Goal: Information Seeking & Learning: Learn about a topic

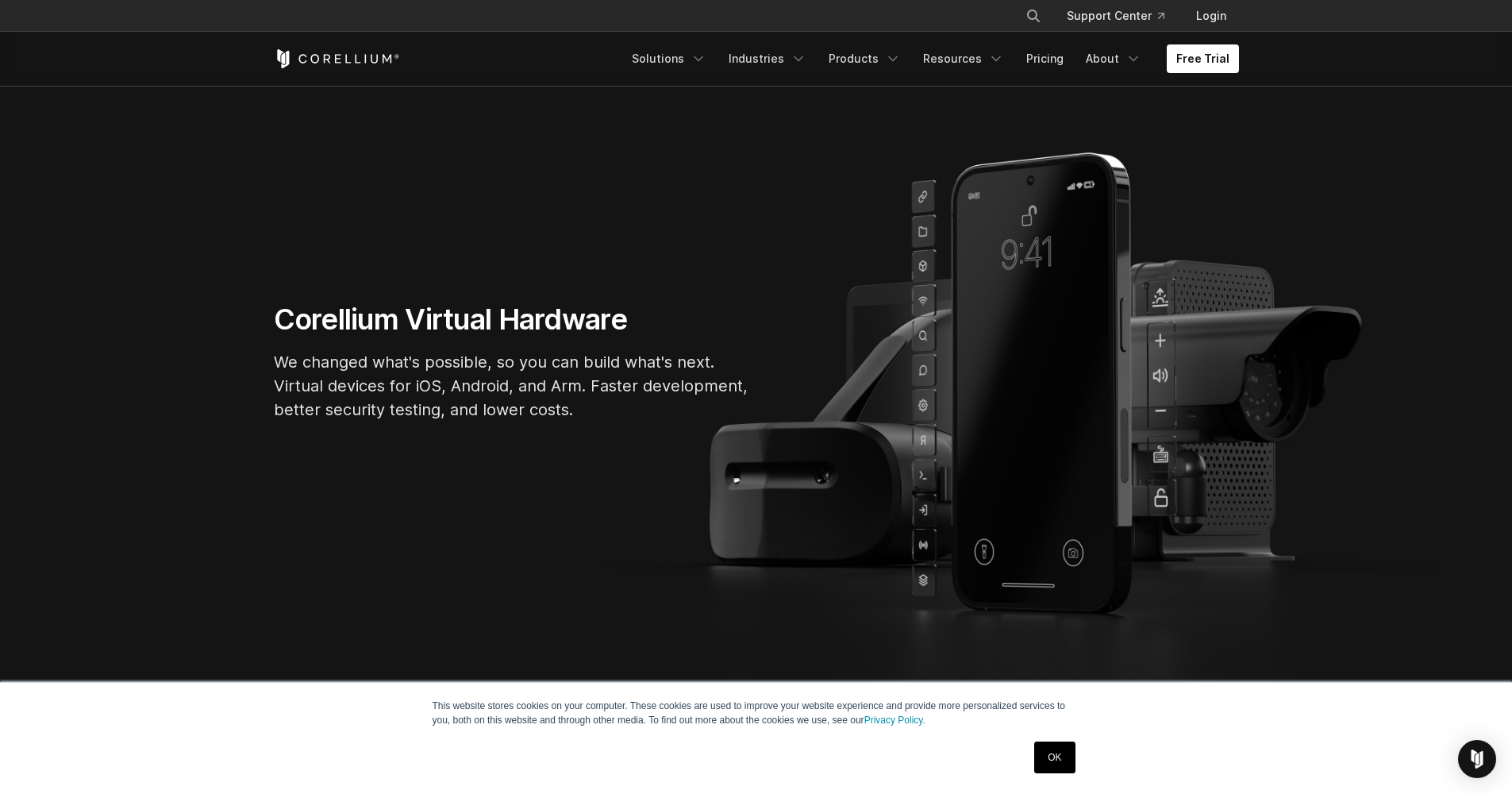
scroll to position [81, 0]
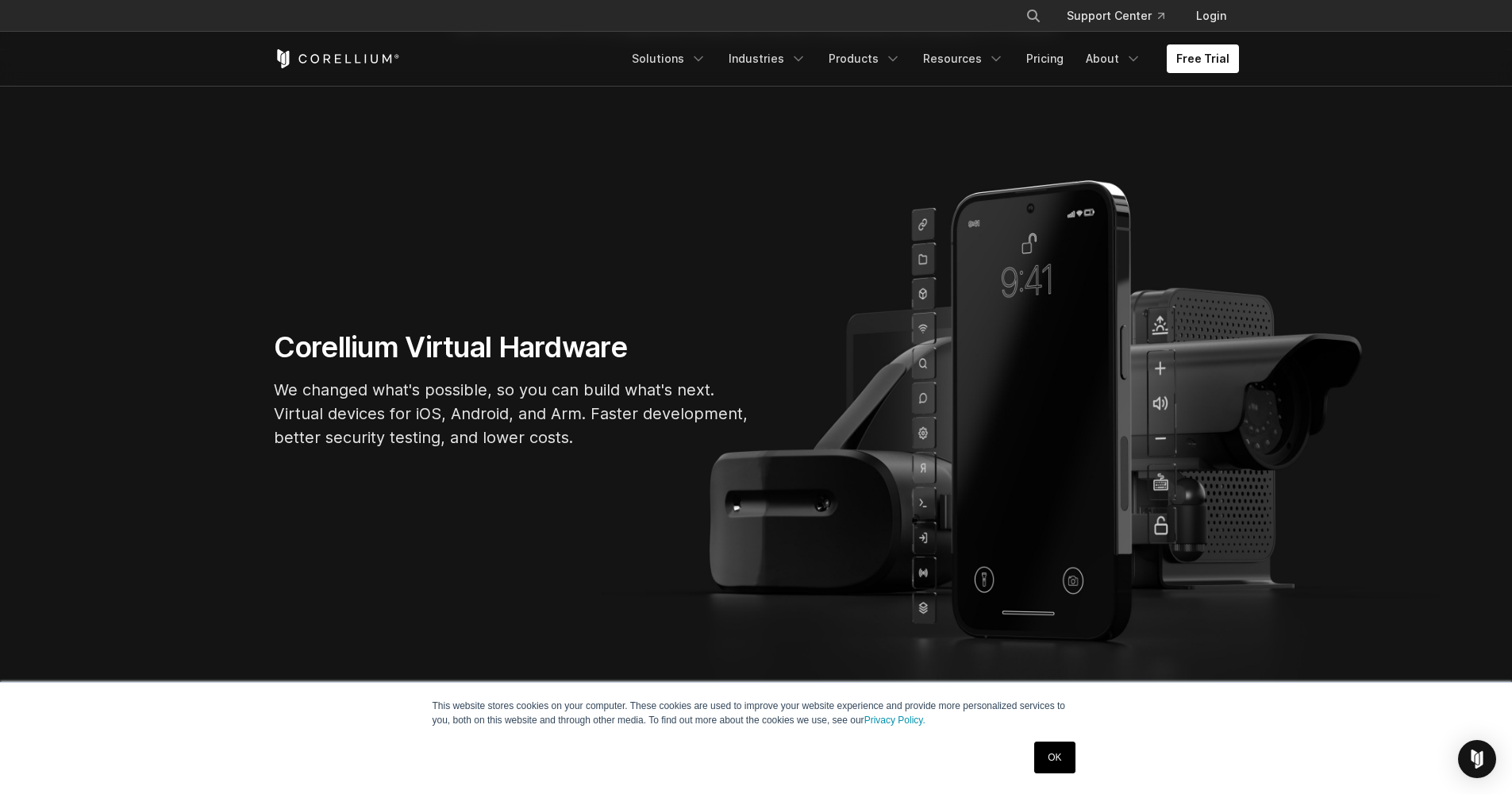
click at [1049, 756] on link "OK" at bounding box center [1054, 757] width 40 height 32
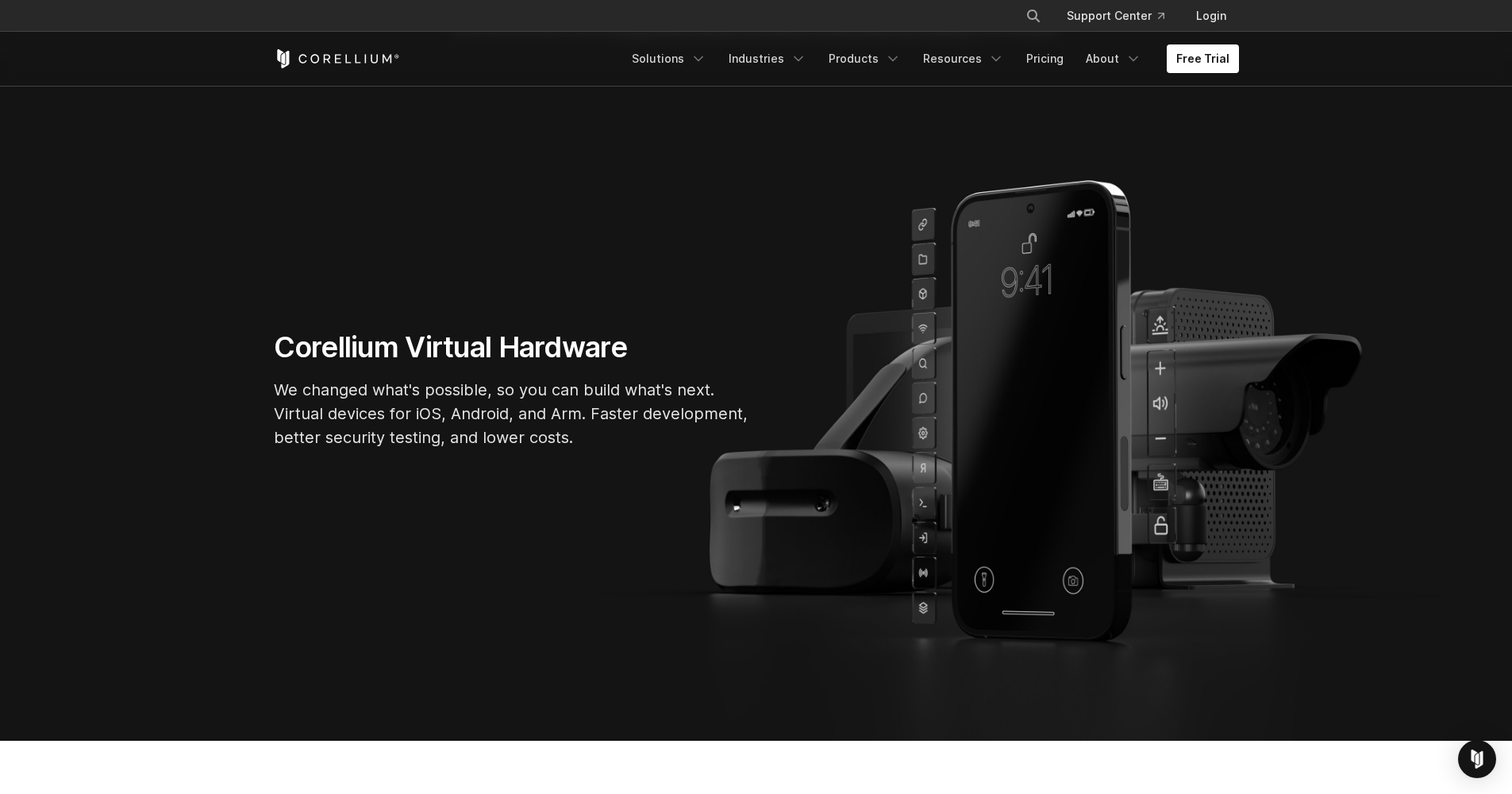
scroll to position [101, 0]
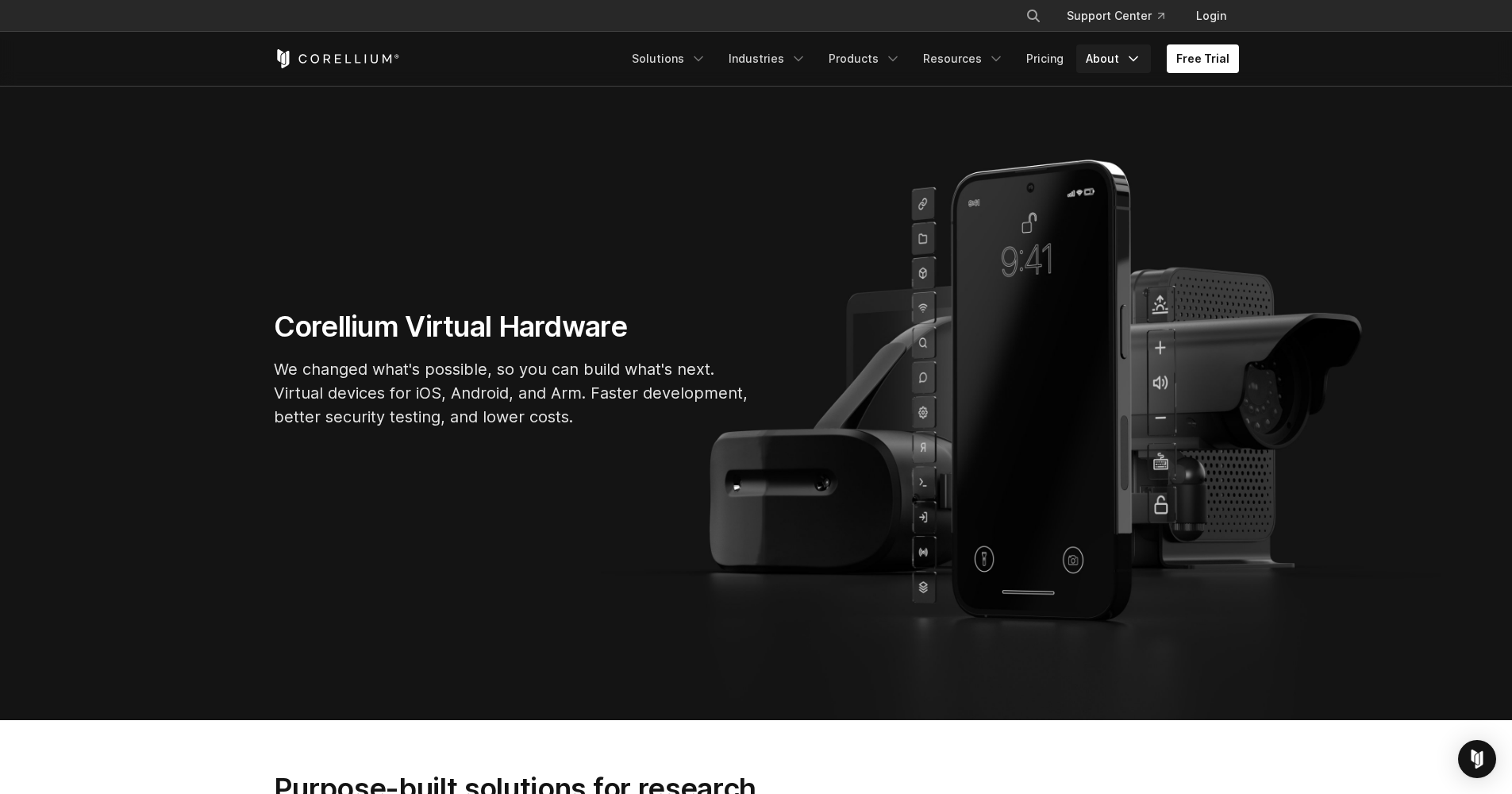
click at [1129, 63] on icon "Navigation Menu" at bounding box center [1133, 58] width 16 height 16
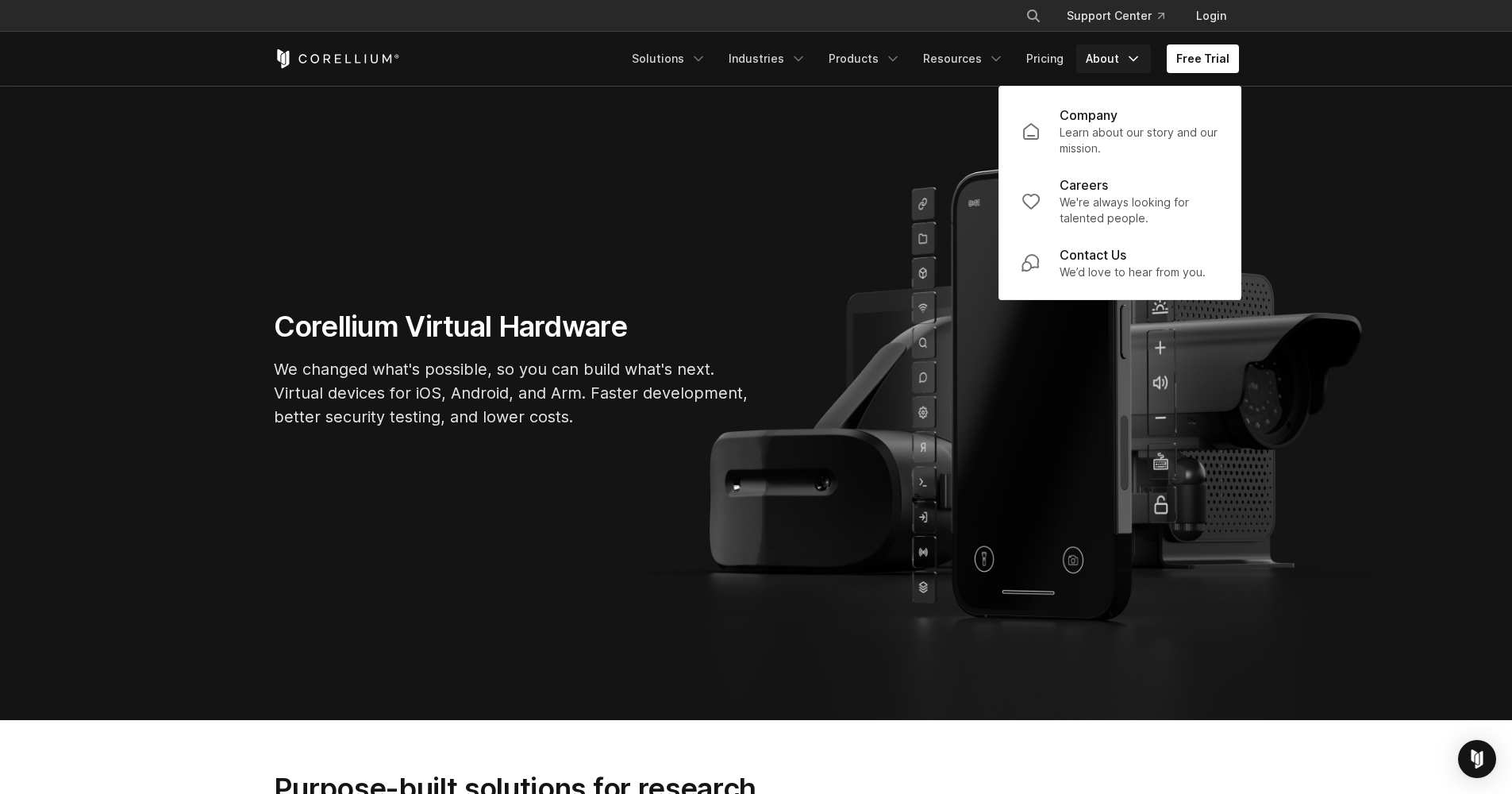
click at [1127, 62] on link "About" at bounding box center [1114, 58] width 75 height 28
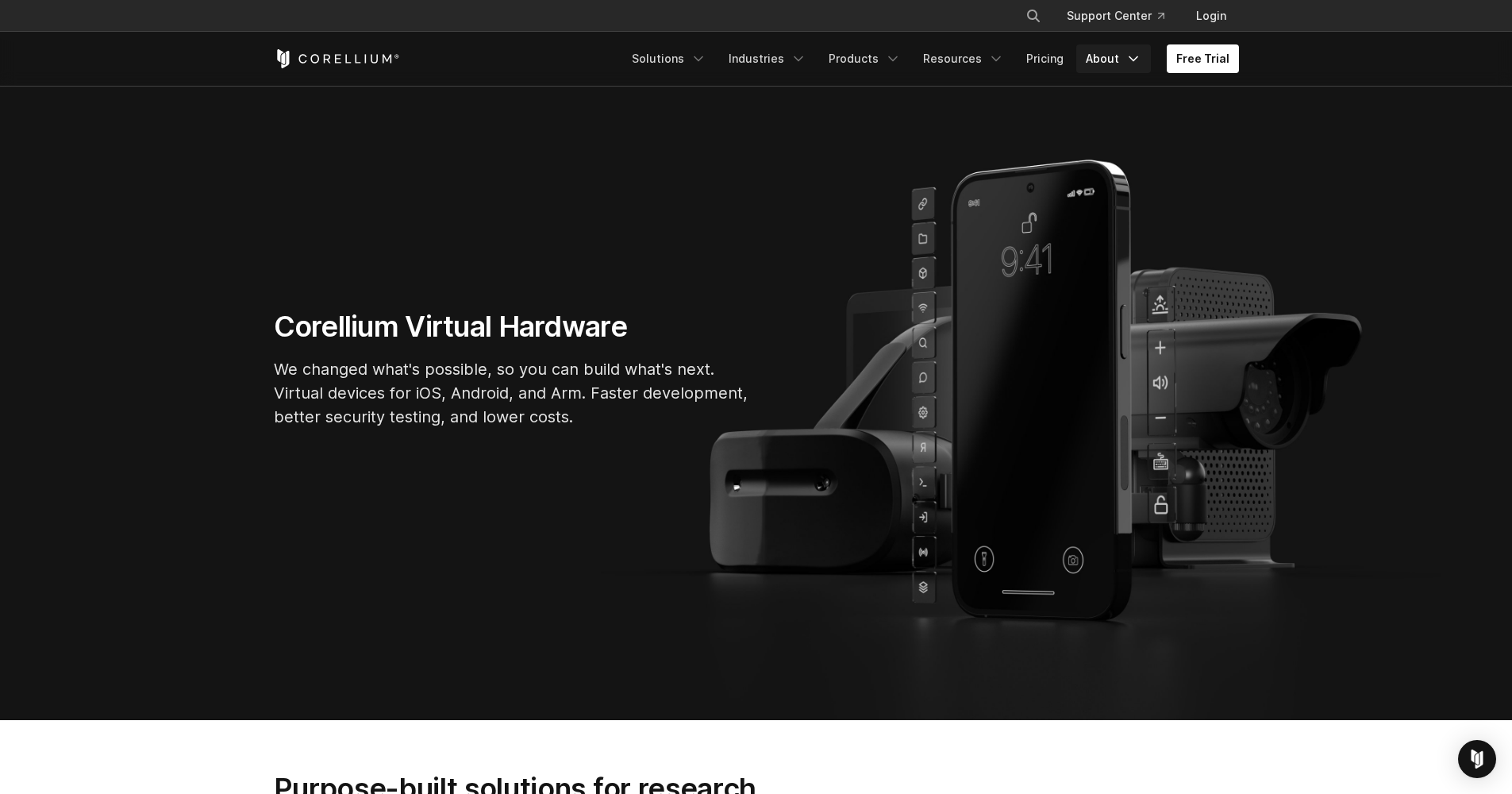
click at [1134, 62] on icon "Navigation Menu" at bounding box center [1133, 58] width 16 height 16
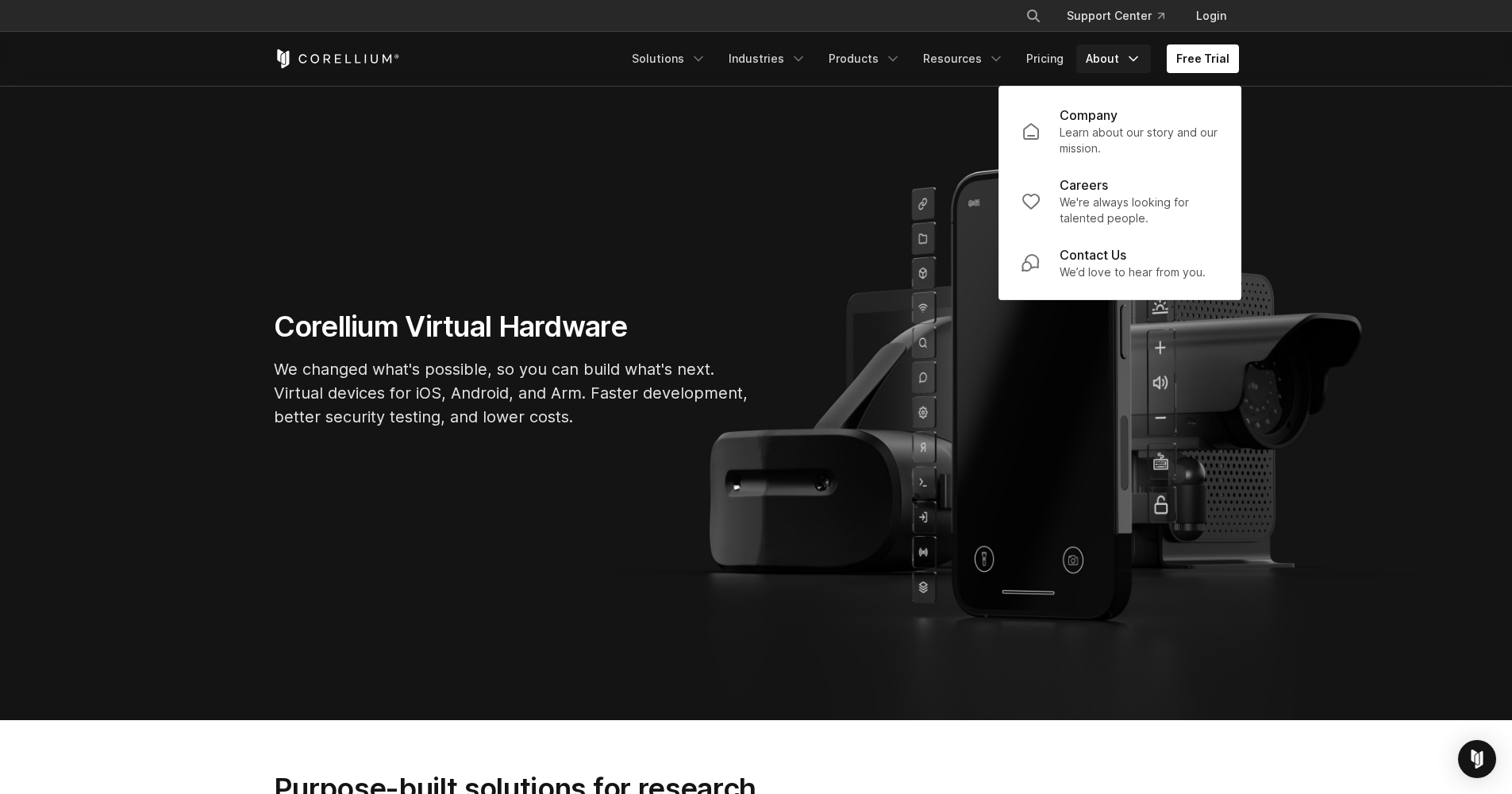
click at [1134, 60] on icon "Navigation Menu" at bounding box center [1133, 58] width 16 height 16
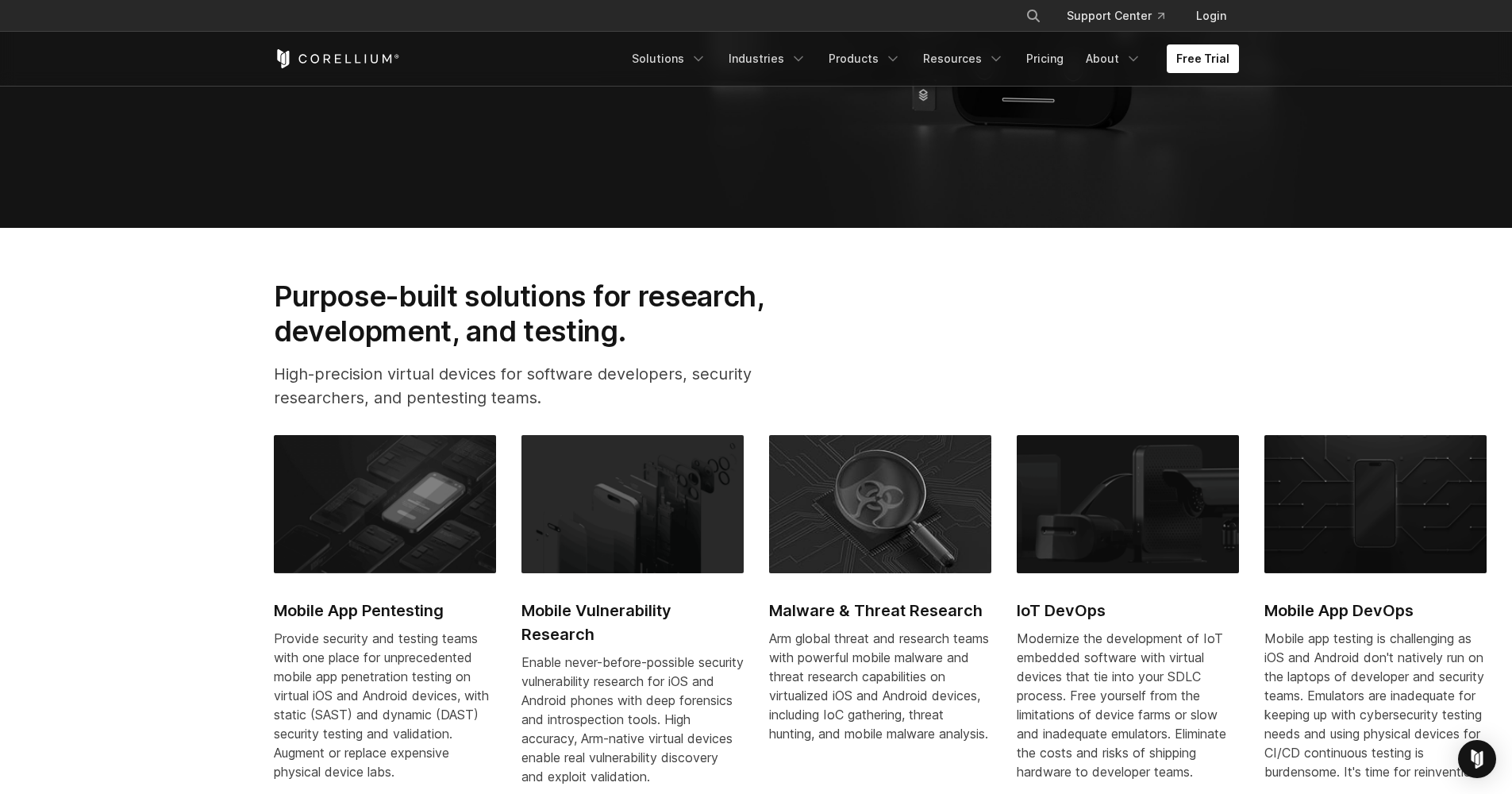
scroll to position [0, 0]
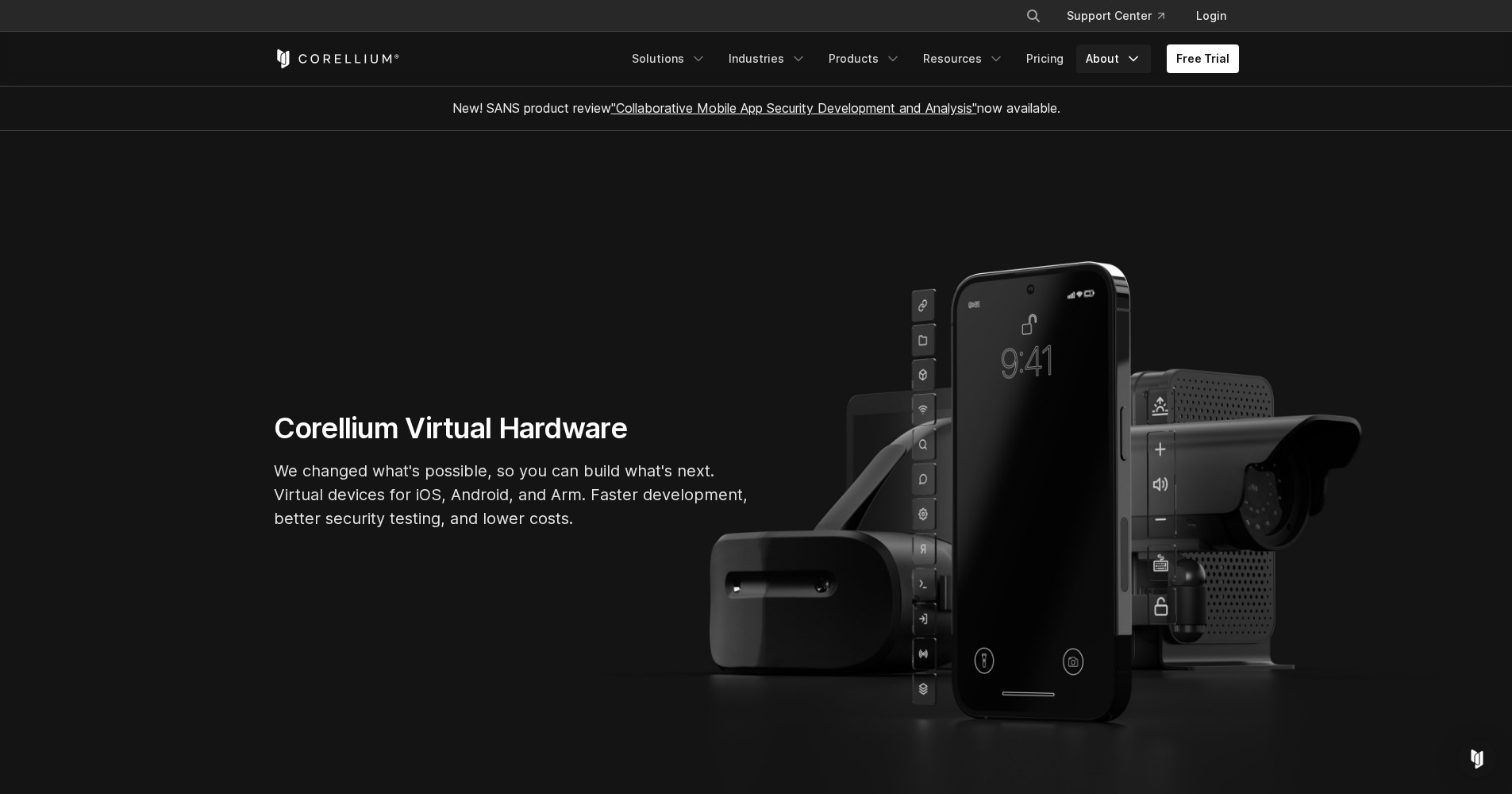
click at [1107, 60] on link "About" at bounding box center [1114, 58] width 75 height 28
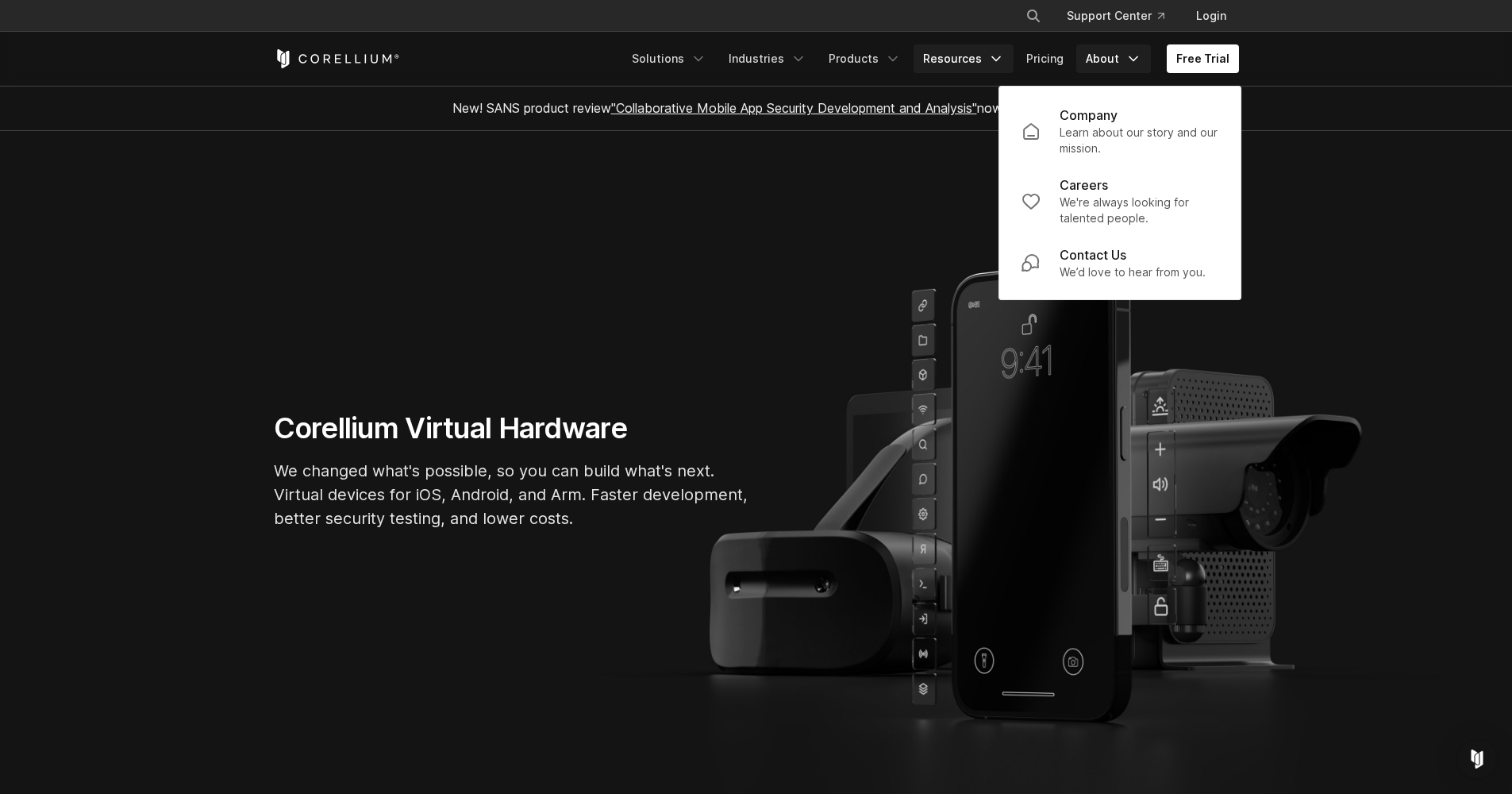
click at [1014, 53] on link "Resources" at bounding box center [963, 58] width 100 height 28
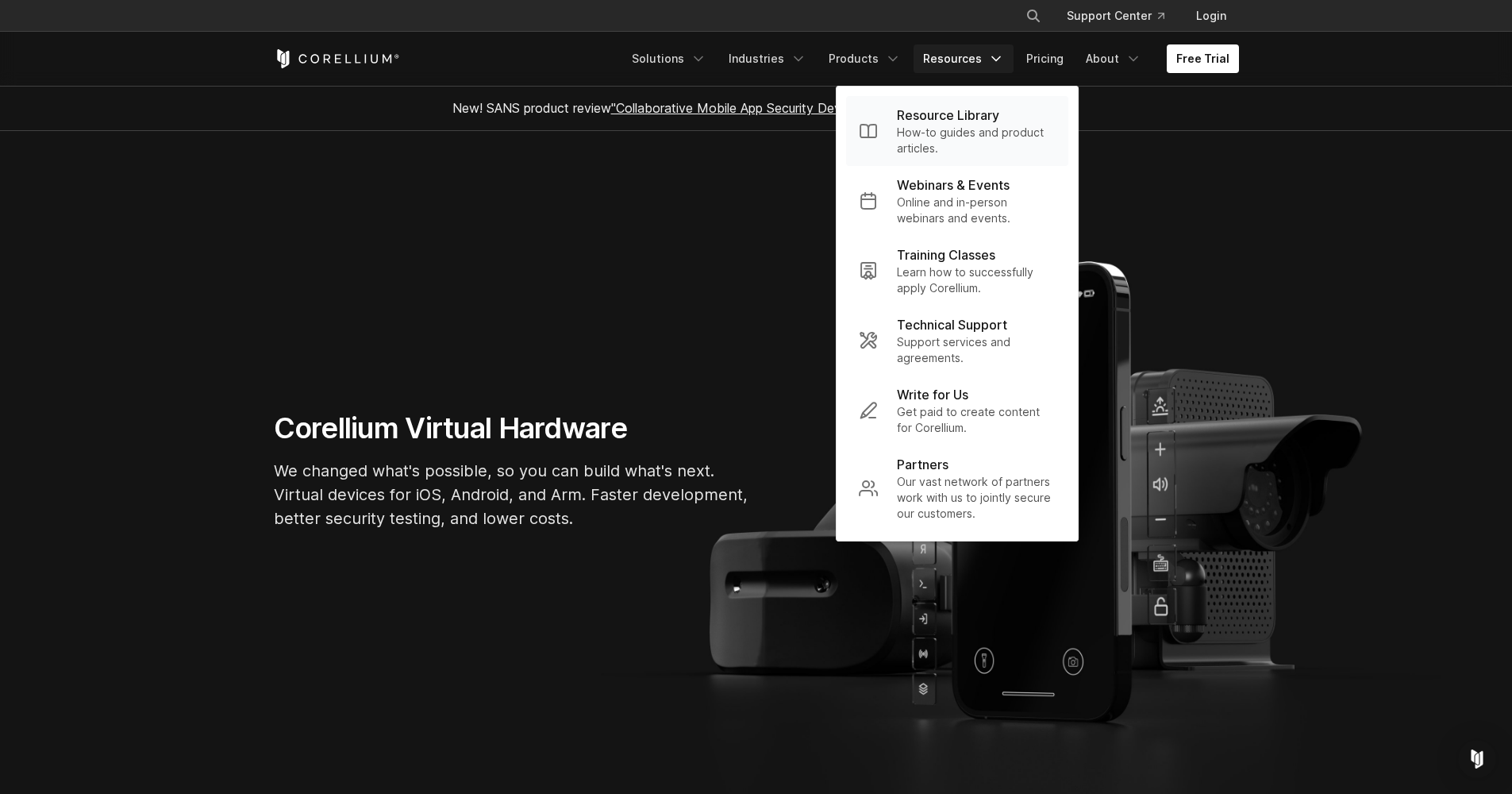
click at [962, 136] on p "How-to guides and product articles." at bounding box center [976, 141] width 159 height 32
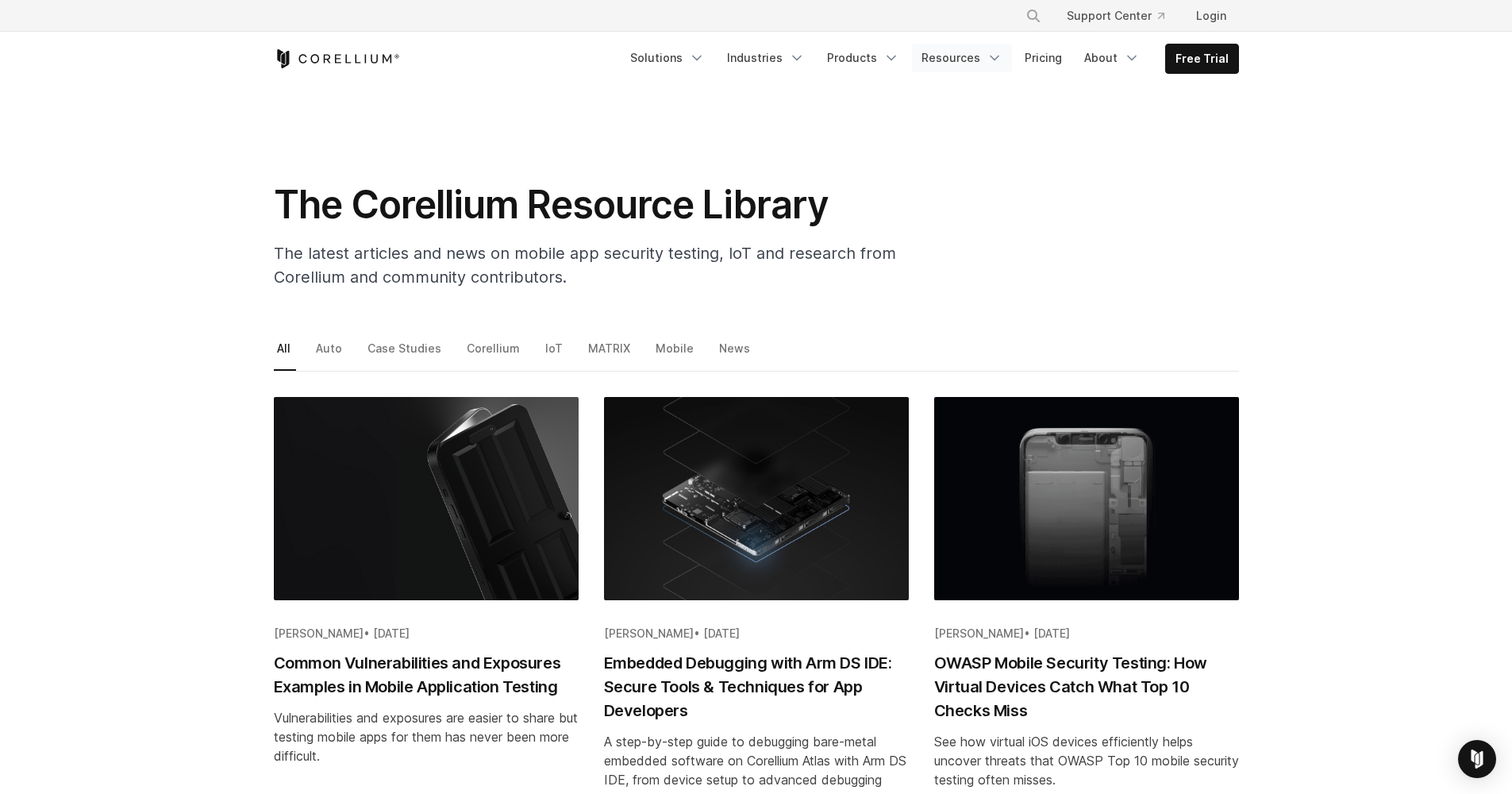
click at [978, 54] on link "Resources" at bounding box center [962, 58] width 100 height 28
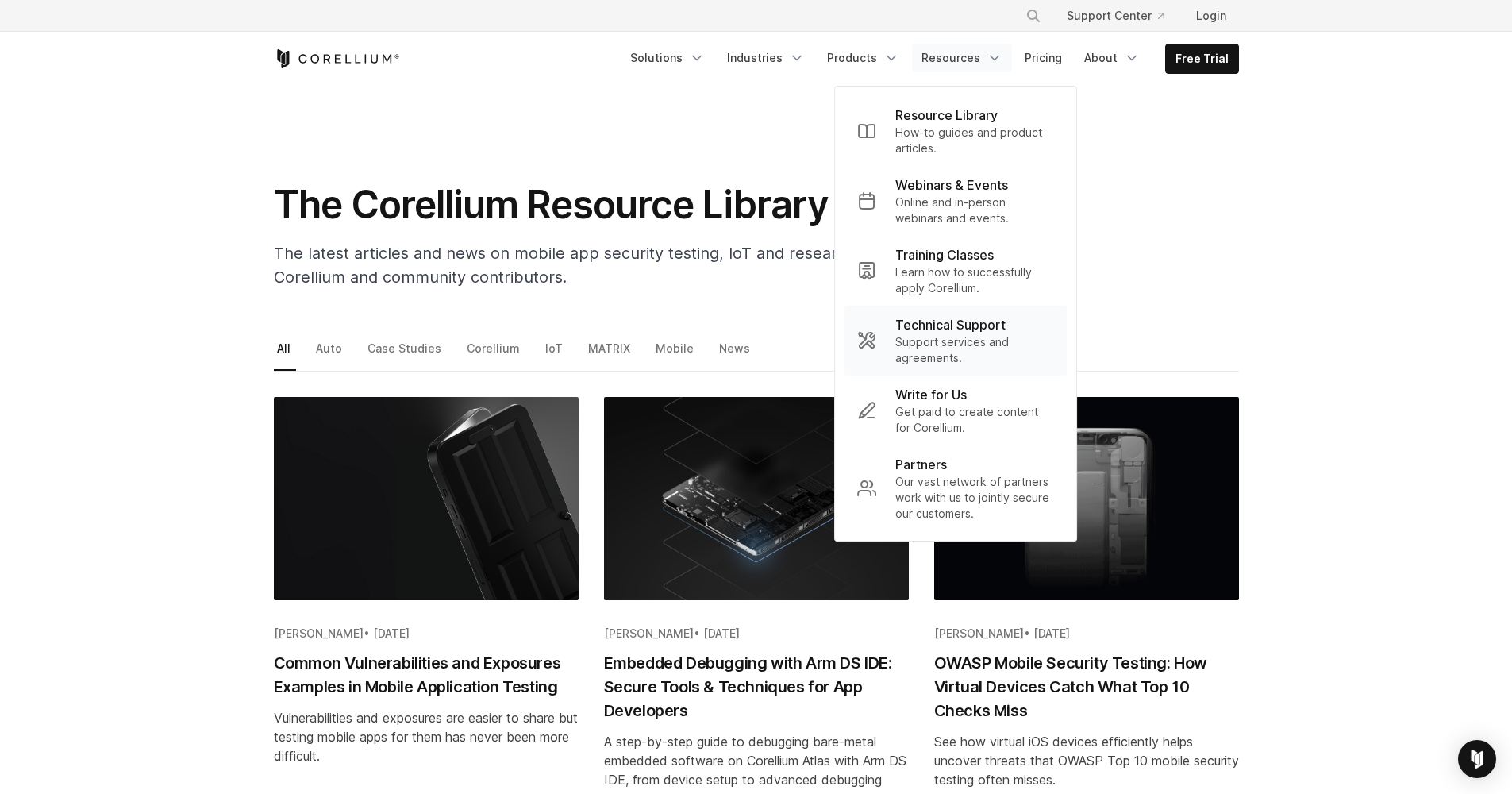
click at [965, 358] on p "Support services and agreements." at bounding box center [974, 350] width 159 height 32
click at [965, 358] on ul "All Auto Case Studies Corellium IoT MATRIX Mobile News" at bounding box center [756, 354] width 965 height 34
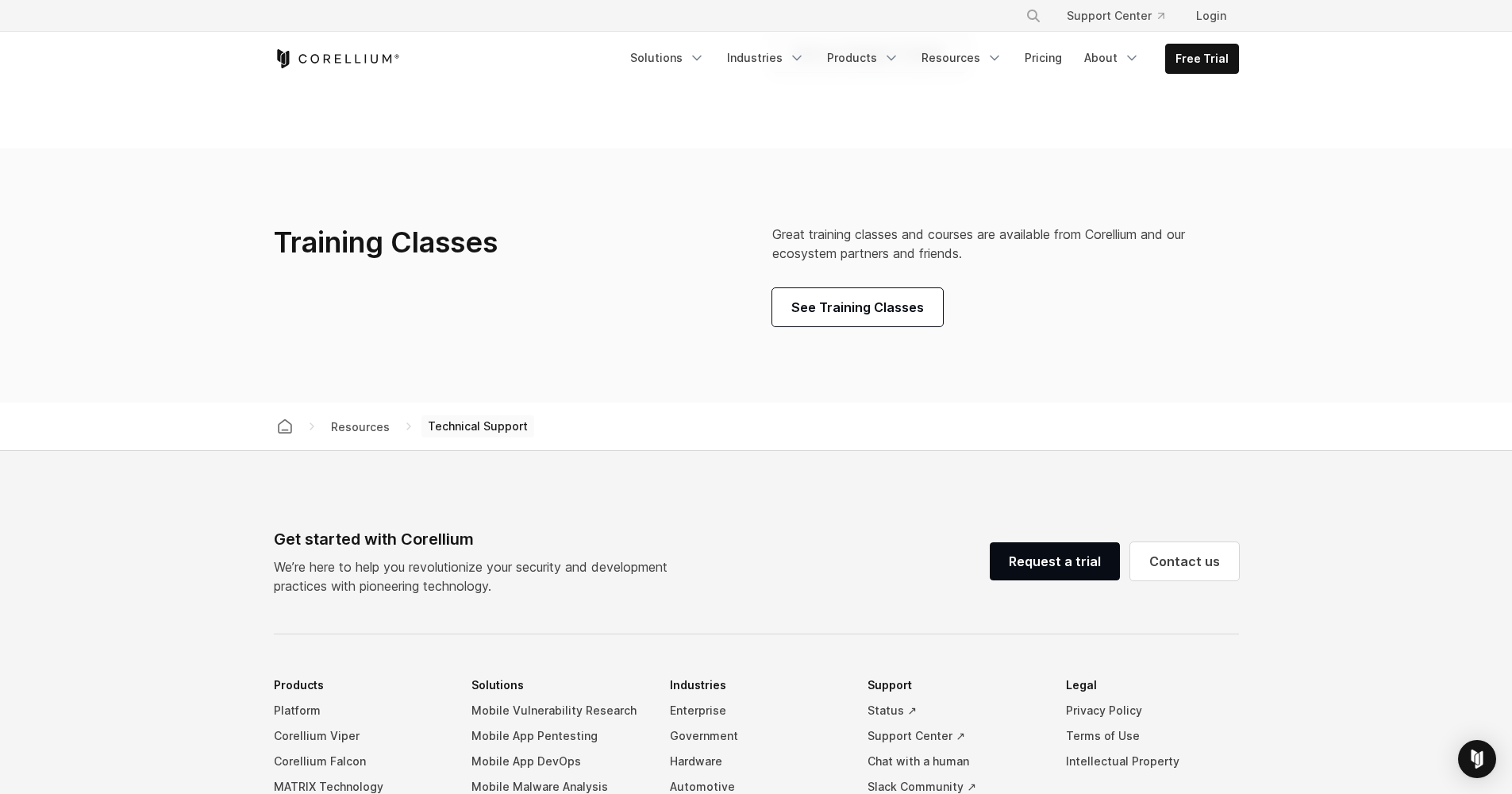
scroll to position [987, 0]
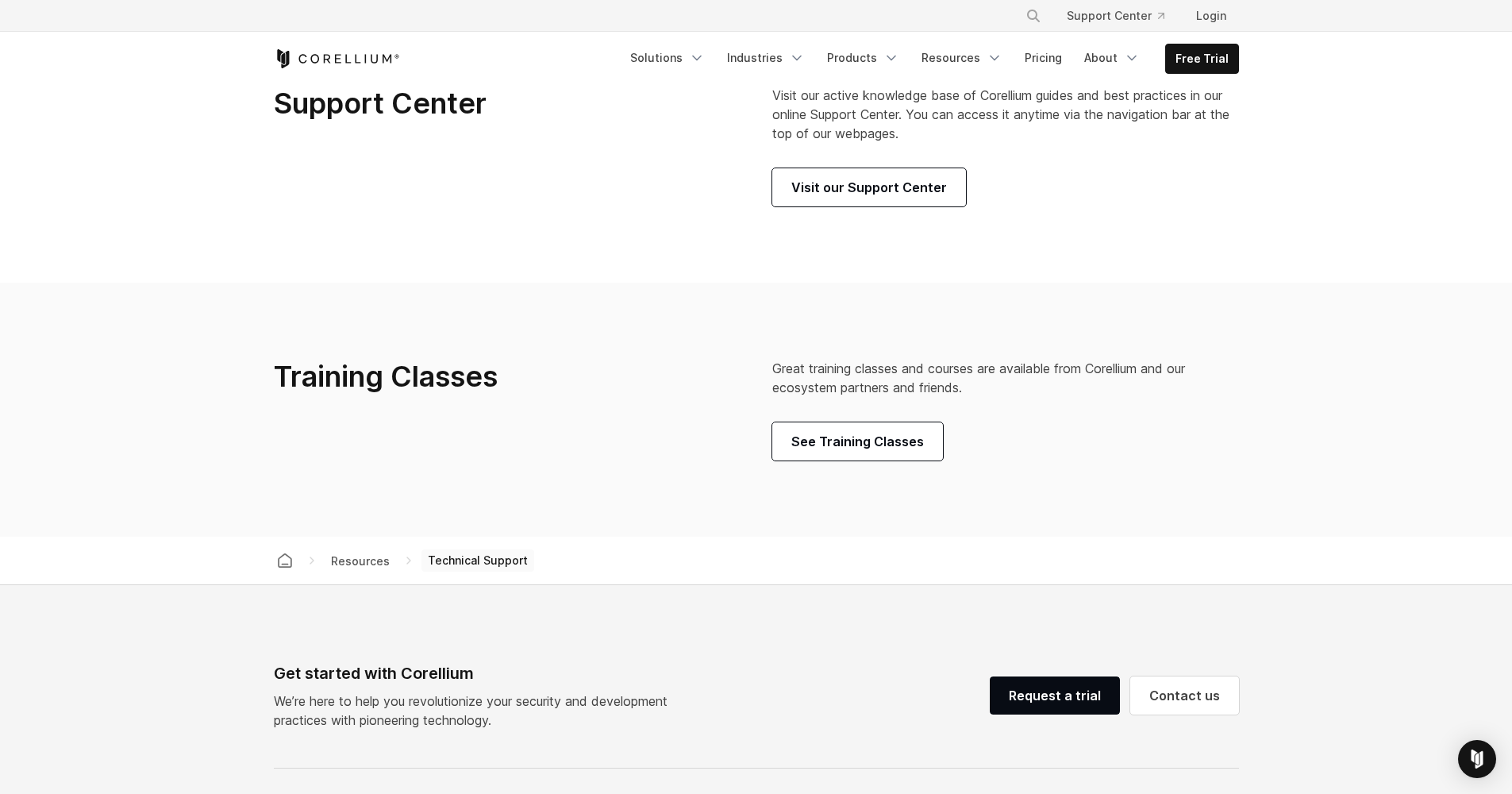
click at [883, 222] on section "Support Center Visit our active knowledge base of Corellium guides and best pra…" at bounding box center [756, 145] width 1512 height 273
click at [884, 206] on link "Visit our Support Center" at bounding box center [869, 187] width 193 height 38
